Goal: Task Accomplishment & Management: Manage account settings

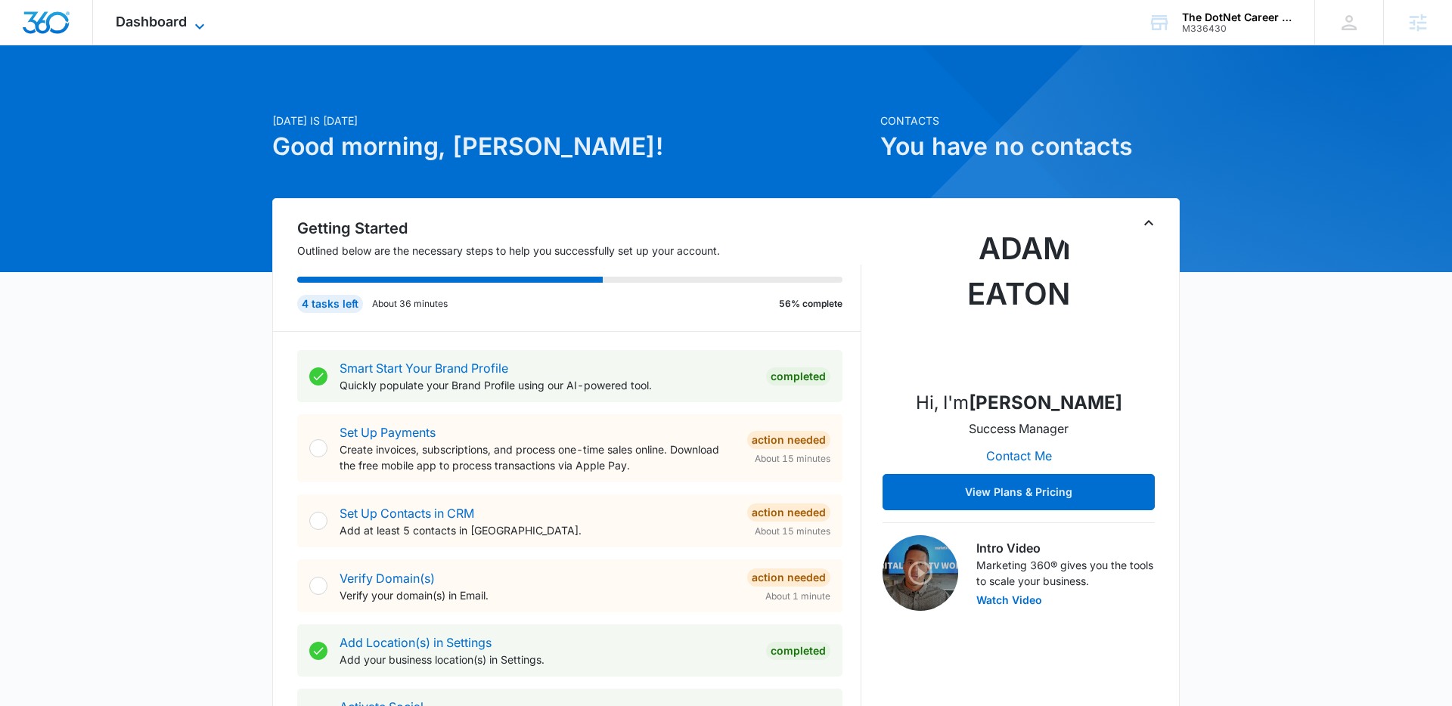
click at [183, 23] on span "Dashboard" at bounding box center [151, 22] width 71 height 16
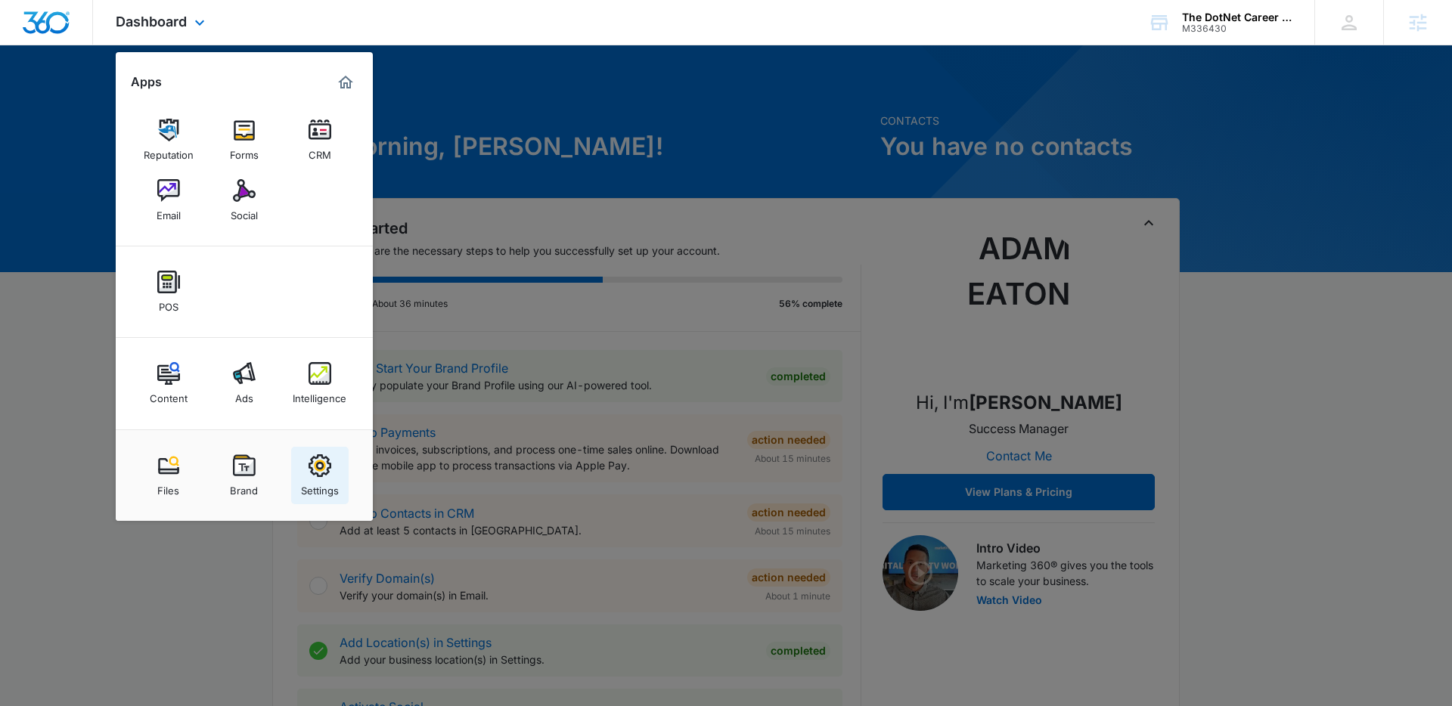
click at [313, 473] on img at bounding box center [320, 465] width 23 height 23
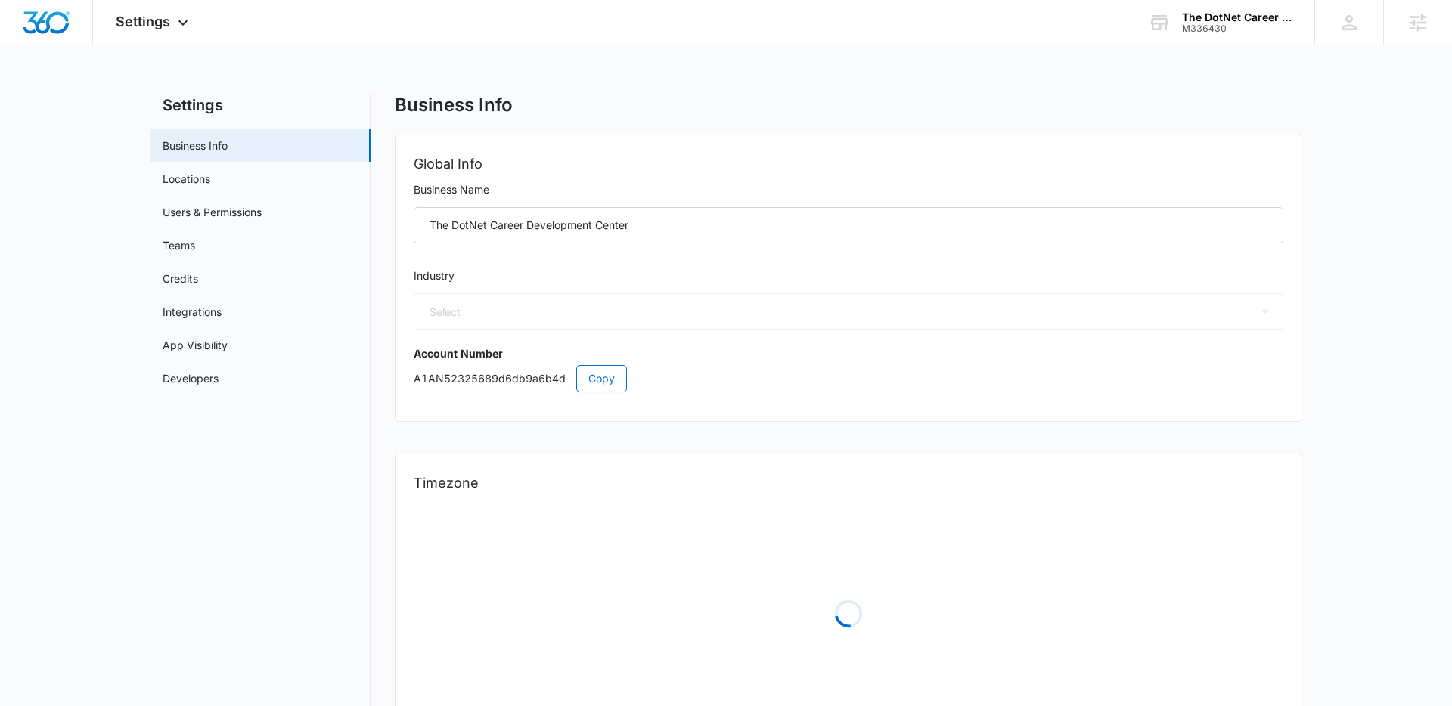
select select "29"
select select "US"
select select "America/Denver"
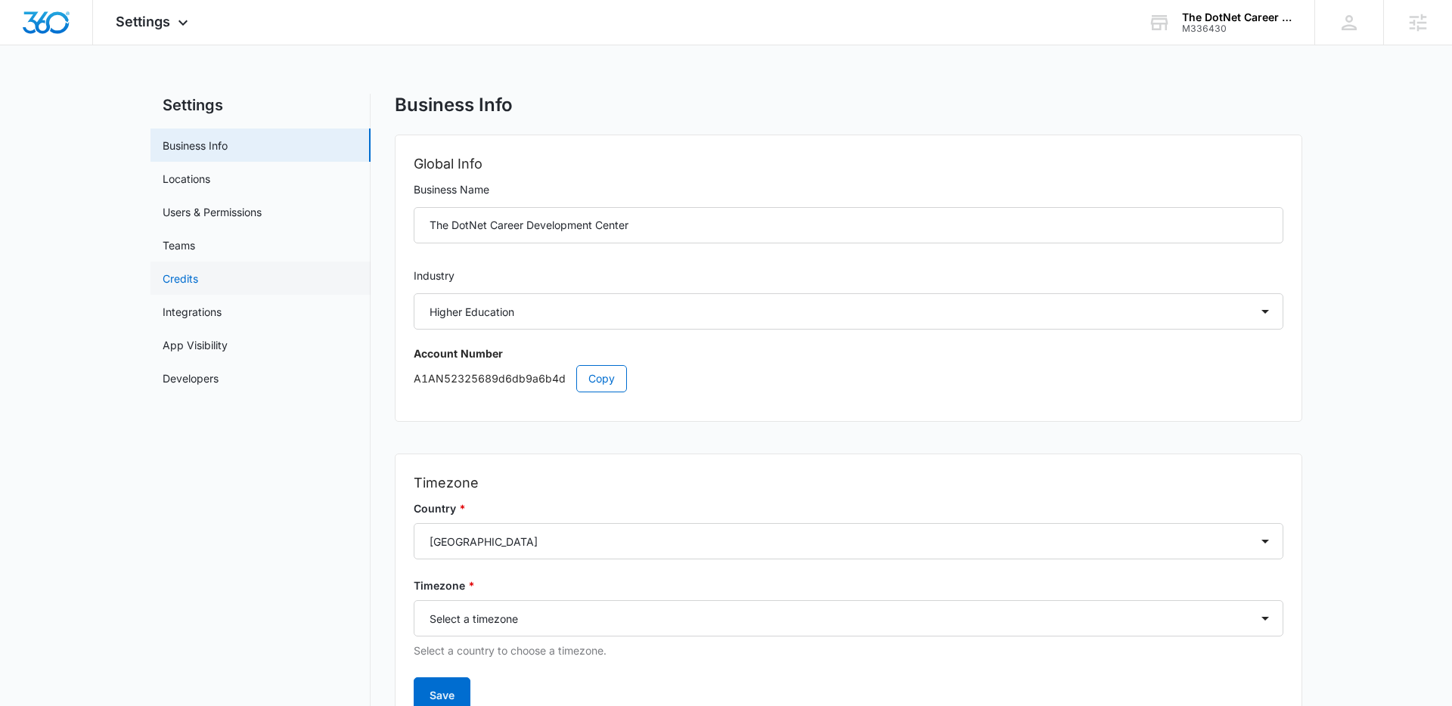
click at [182, 275] on link "Credits" at bounding box center [181, 279] width 36 height 16
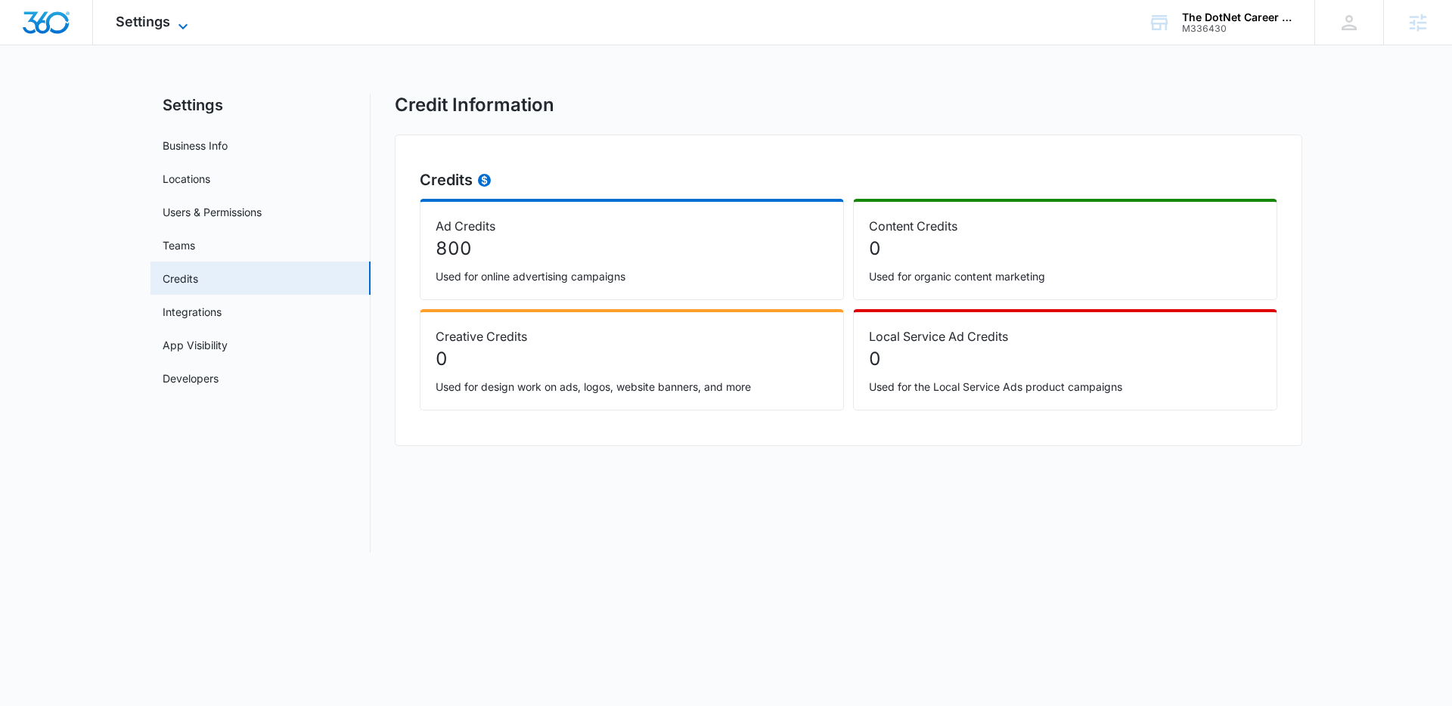
click at [164, 29] on span "Settings" at bounding box center [143, 22] width 54 height 16
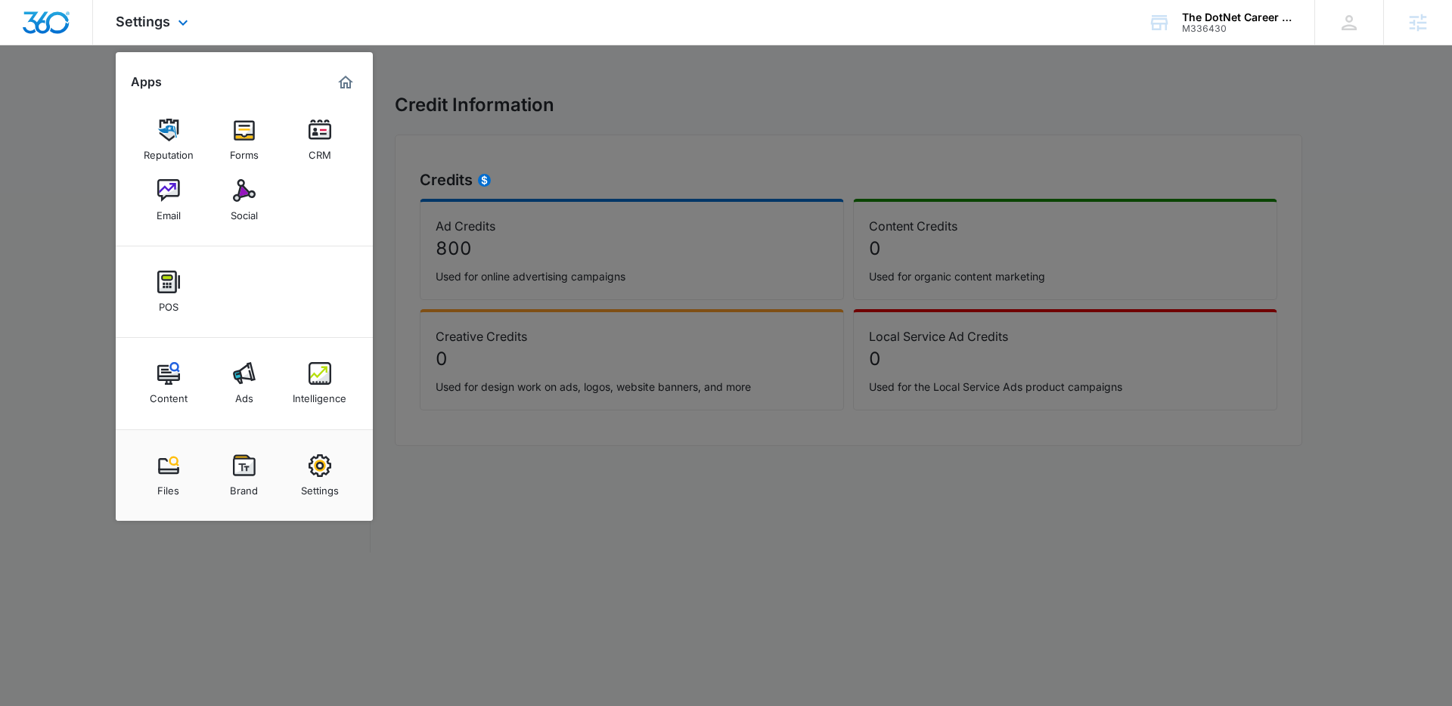
click at [346, 83] on img "Marketing 360® Dashboard" at bounding box center [346, 82] width 18 height 18
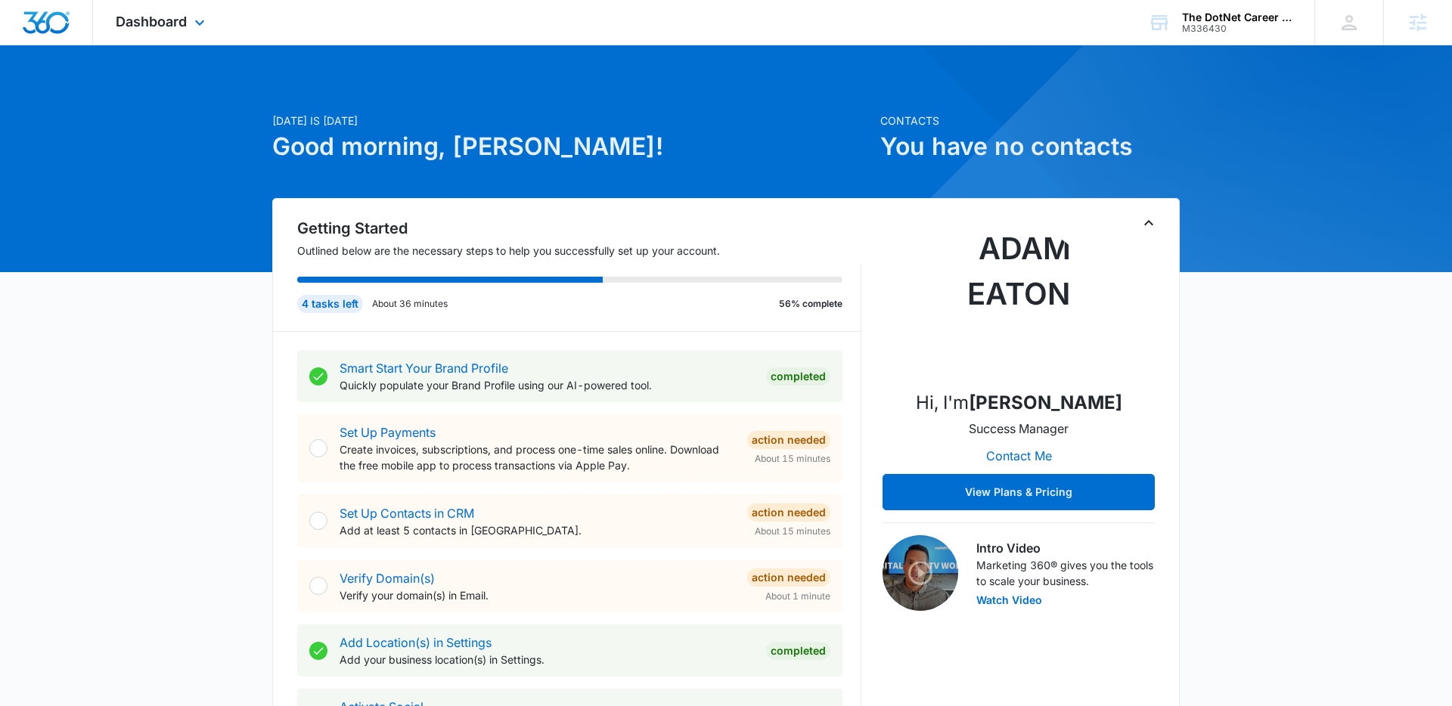
click at [189, 26] on div "Dashboard Apps Reputation Forms CRM Email Social POS Content Ads Intelligence F…" at bounding box center [162, 22] width 138 height 45
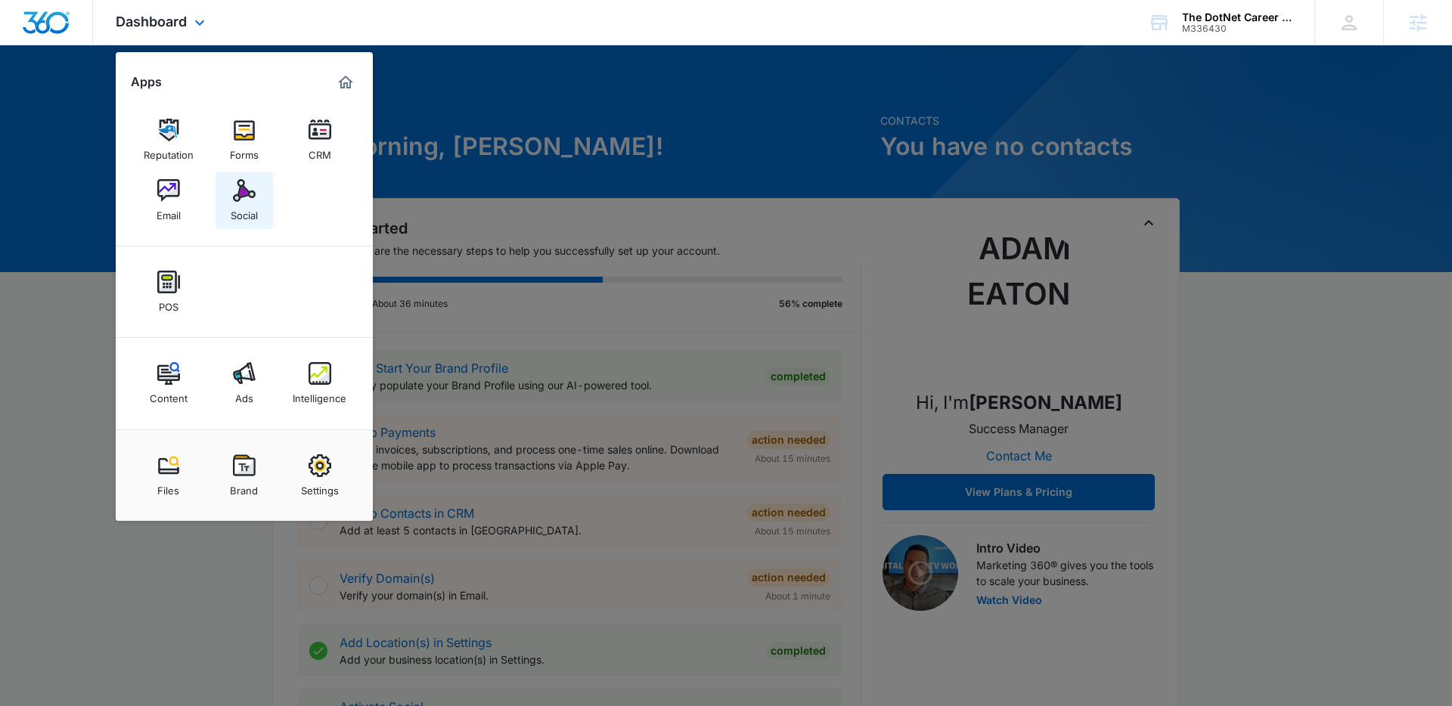
click at [234, 190] on img at bounding box center [244, 190] width 23 height 23
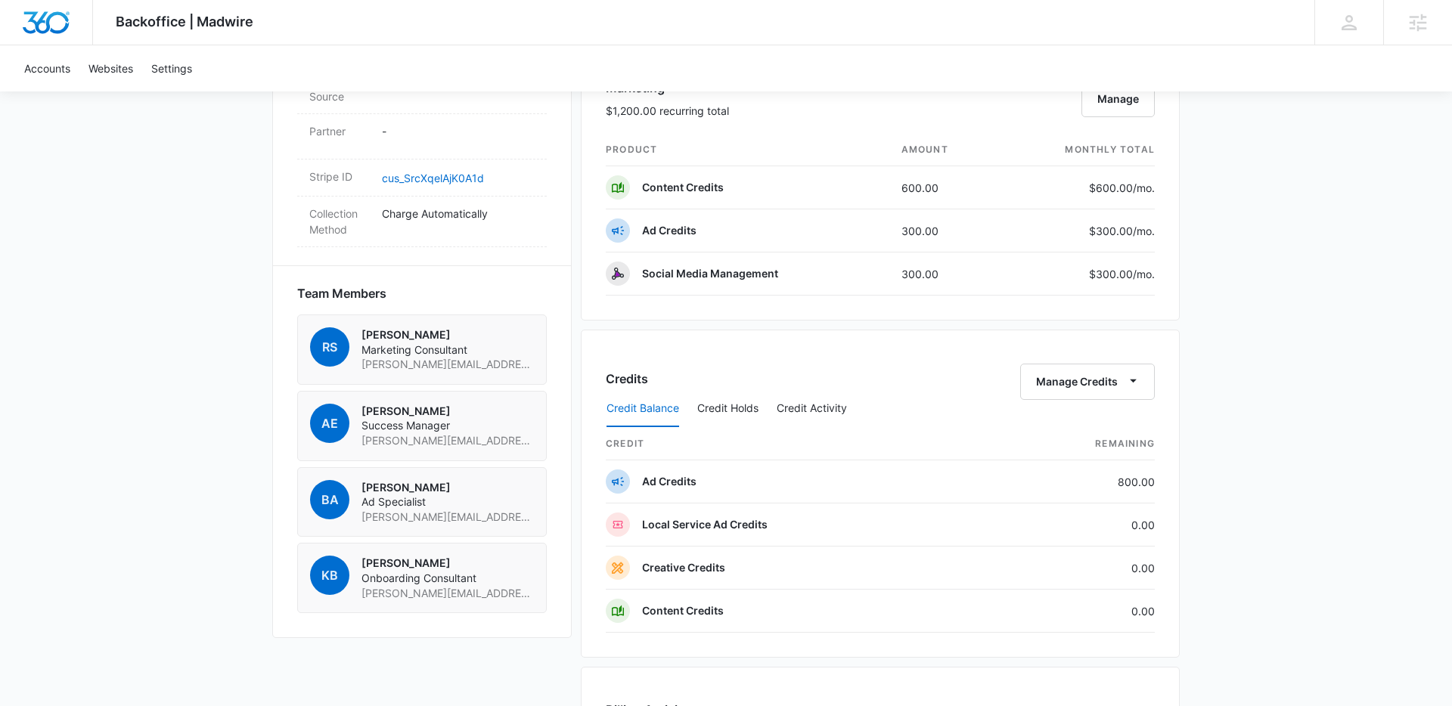
scroll to position [1016, 0]
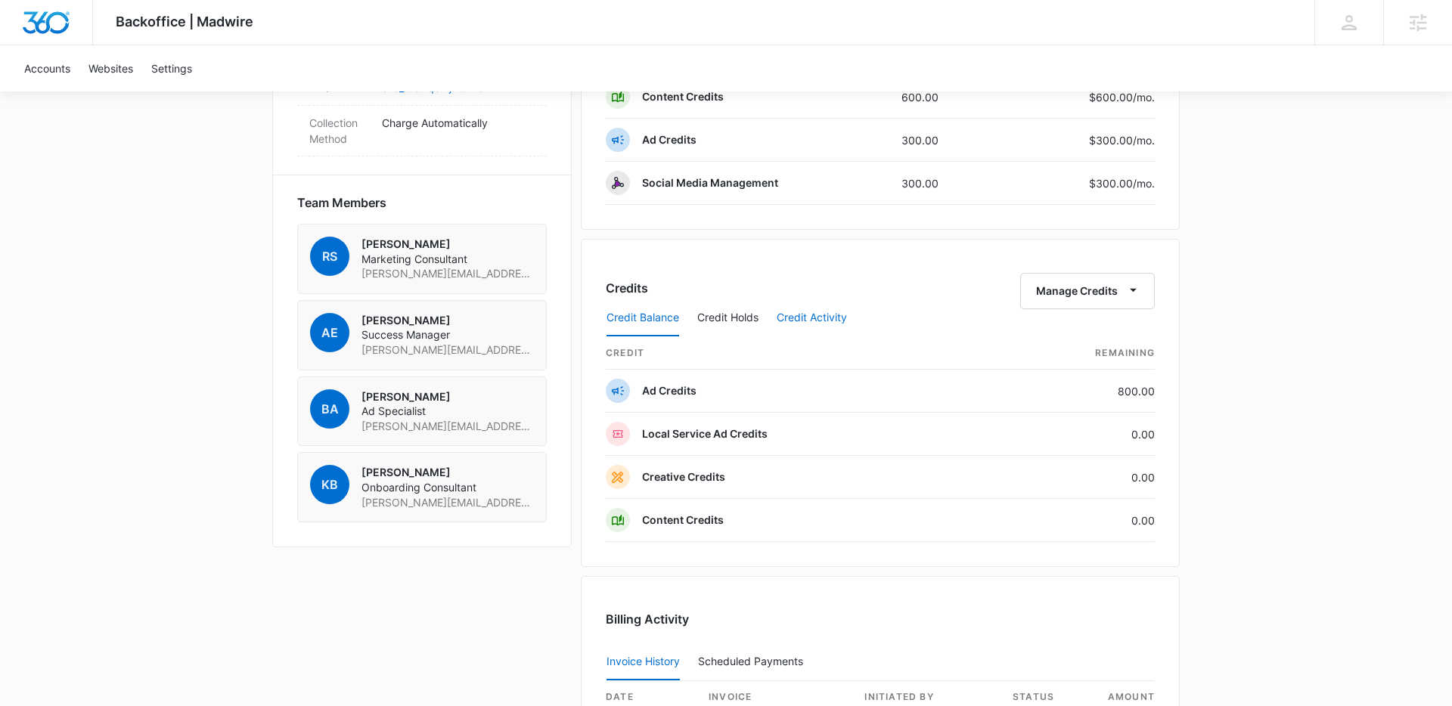
click at [808, 322] on button "Credit Activity" at bounding box center [812, 318] width 70 height 36
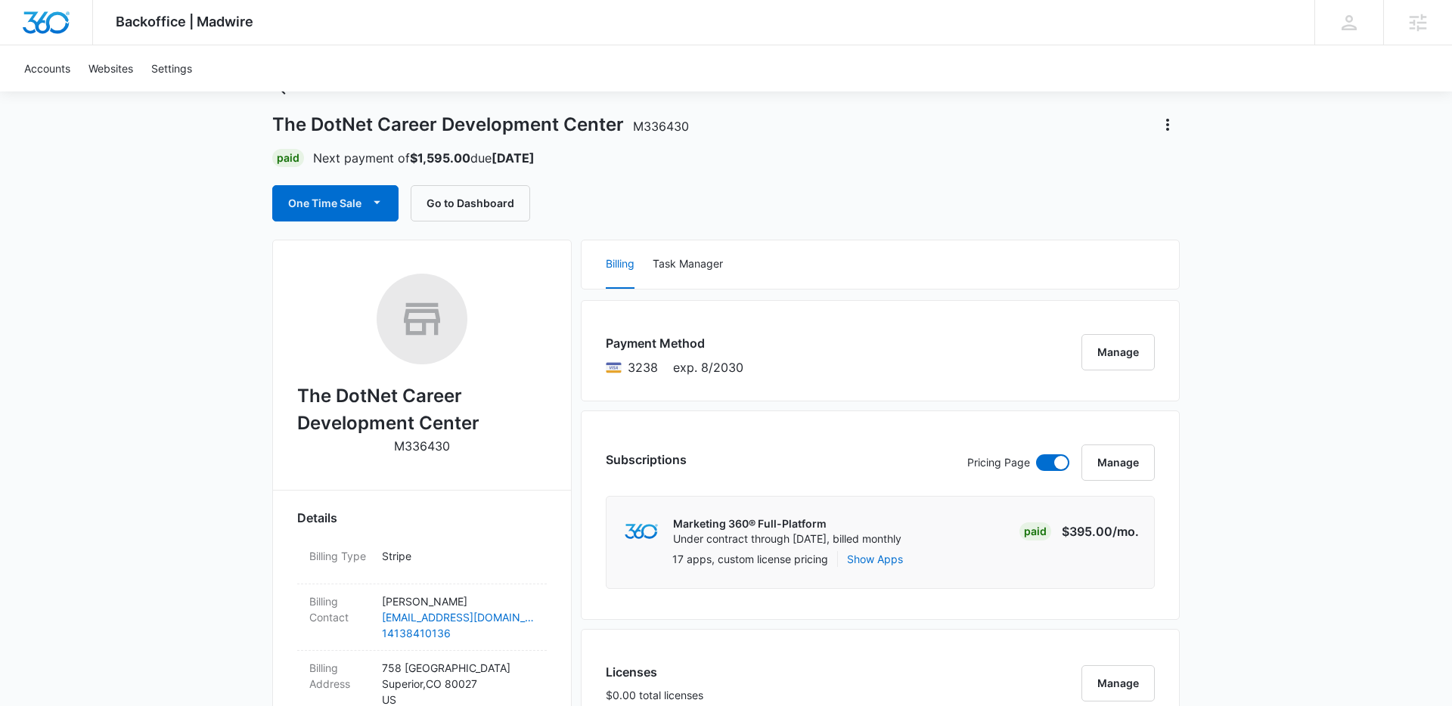
scroll to position [0, 0]
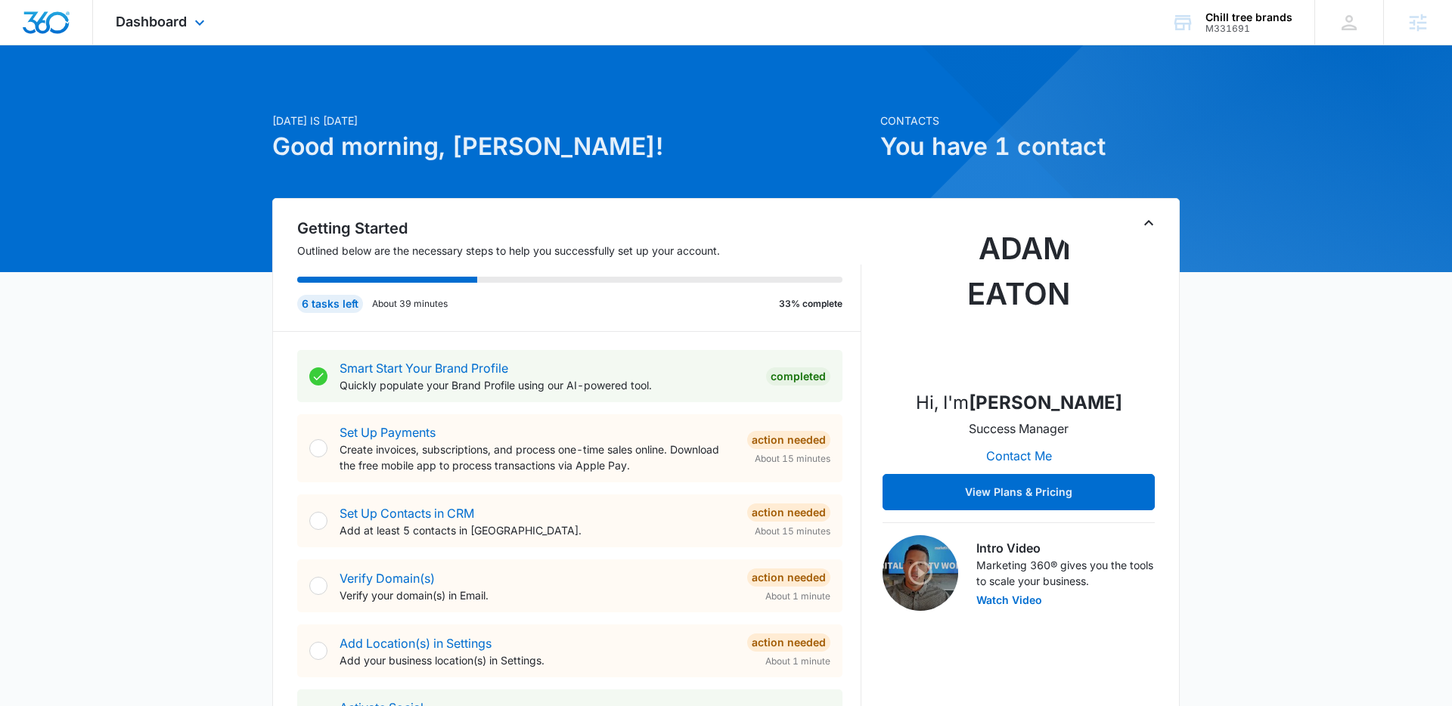
click at [187, 24] on div "Dashboard Apps Reputation Forms CRM Email Social POS Content Ads Intelligence F…" at bounding box center [162, 22] width 138 height 45
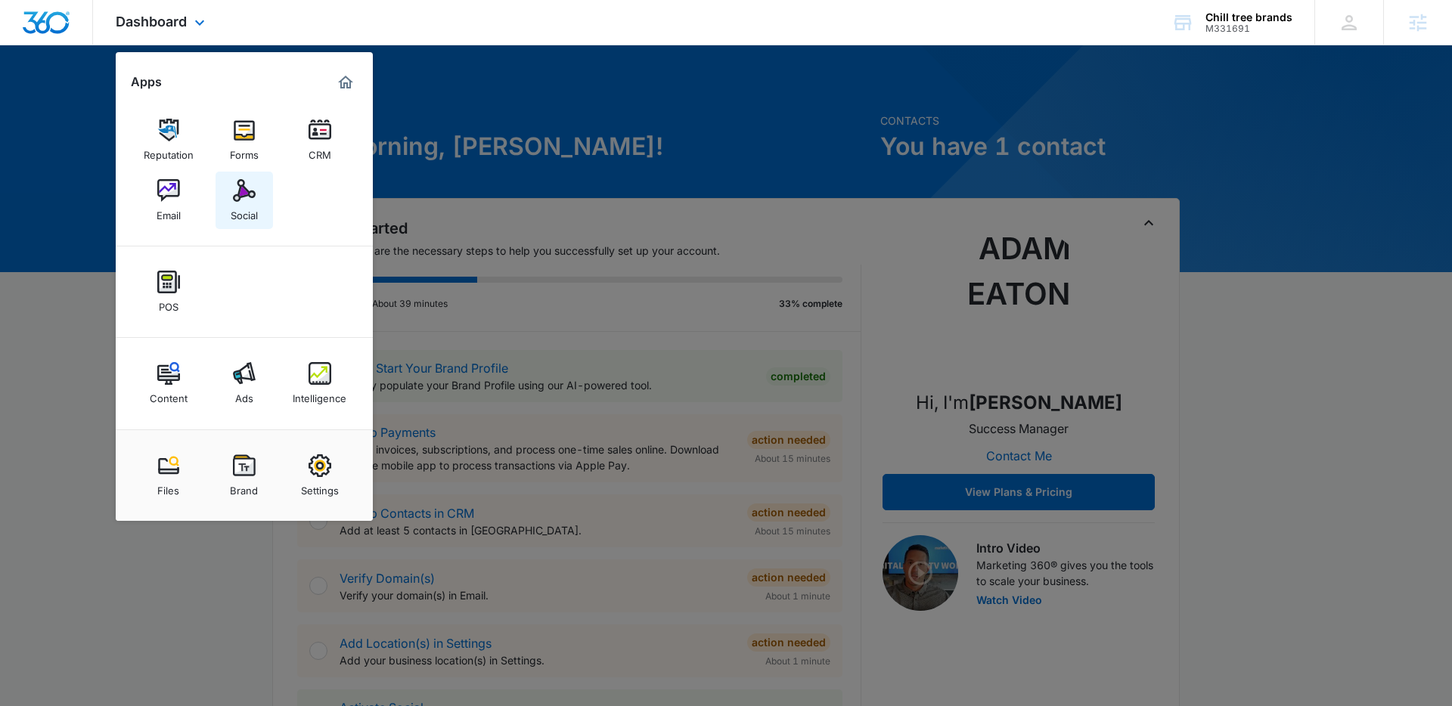
click at [236, 200] on img at bounding box center [244, 190] width 23 height 23
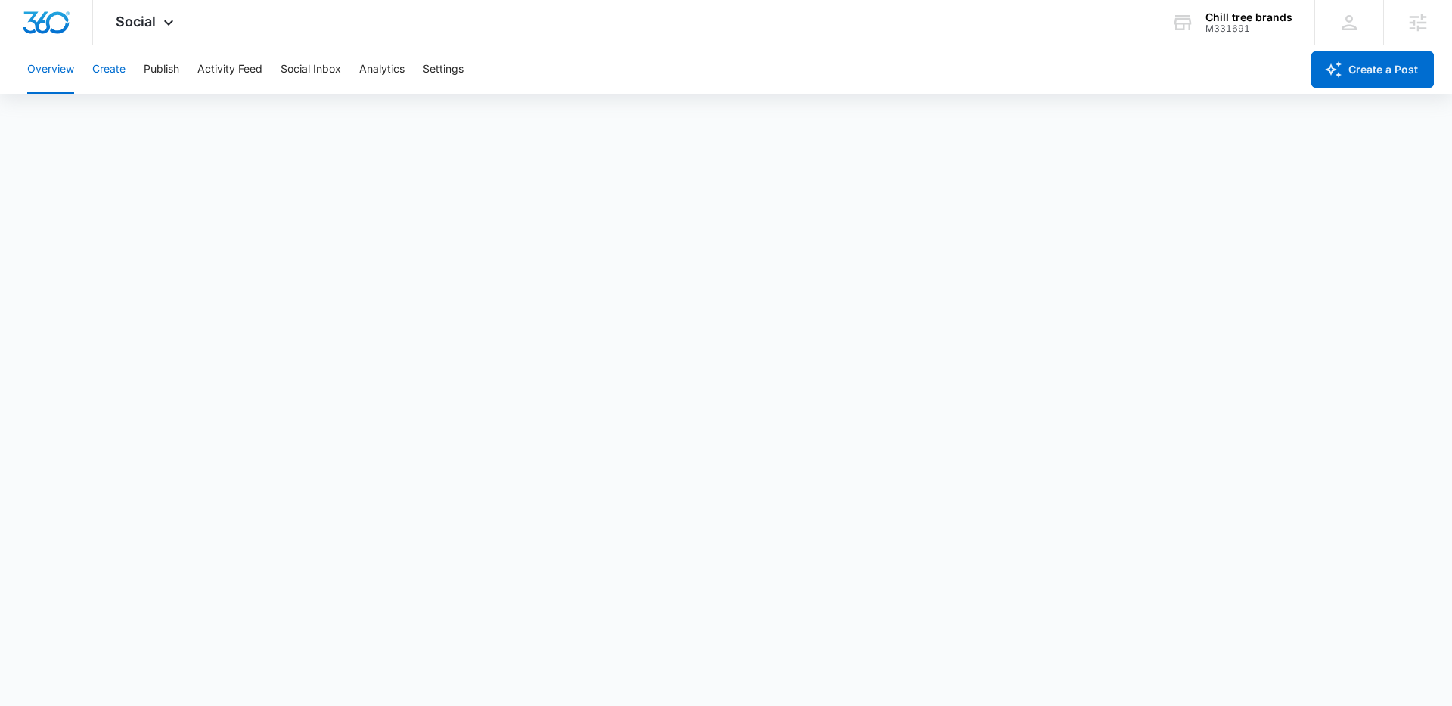
click at [113, 76] on button "Create" at bounding box center [108, 69] width 33 height 48
click at [166, 60] on button "Publish" at bounding box center [162, 69] width 36 height 48
click at [103, 70] on button "Create" at bounding box center [108, 69] width 33 height 48
click at [82, 118] on button "Content Library" at bounding box center [65, 116] width 77 height 42
